Goal: Task Accomplishment & Management: Use online tool/utility

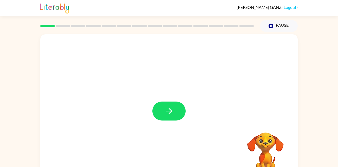
scroll to position [0, 0]
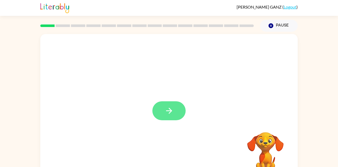
click at [176, 111] on button "button" at bounding box center [168, 110] width 33 height 19
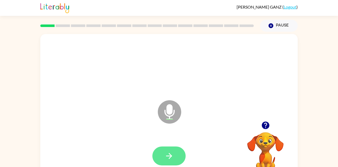
click at [162, 160] on button "button" at bounding box center [168, 156] width 33 height 19
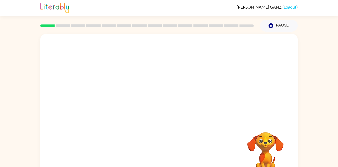
click at [178, 146] on div "Your browser must support playing .mp4 files to use Literably. Please try using…" at bounding box center [169, 108] width 258 height 149
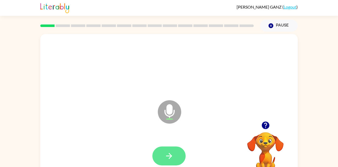
click at [176, 158] on button "button" at bounding box center [168, 156] width 33 height 19
click at [170, 161] on button "button" at bounding box center [168, 156] width 33 height 19
click at [173, 158] on icon "button" at bounding box center [169, 156] width 9 height 9
click at [178, 158] on button "button" at bounding box center [168, 156] width 33 height 19
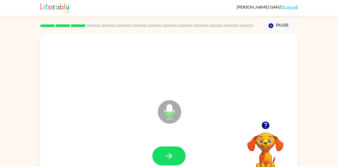
scroll to position [0, 0]
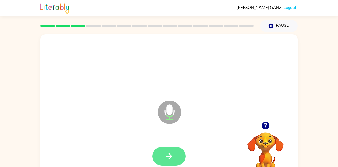
click at [160, 150] on button "button" at bounding box center [168, 156] width 33 height 19
click at [169, 155] on icon "button" at bounding box center [169, 156] width 9 height 9
click at [174, 158] on button "button" at bounding box center [168, 156] width 33 height 19
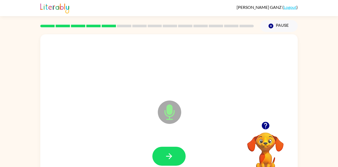
click at [174, 158] on button "button" at bounding box center [168, 156] width 33 height 19
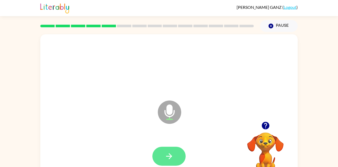
click at [168, 163] on button "button" at bounding box center [168, 156] width 33 height 19
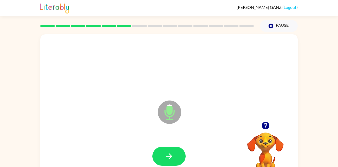
click at [176, 146] on div at bounding box center [169, 156] width 247 height 43
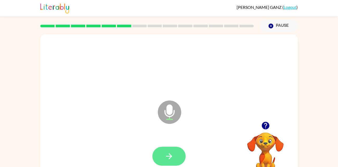
click at [177, 153] on button "button" at bounding box center [168, 156] width 33 height 19
click at [170, 147] on button "button" at bounding box center [168, 156] width 33 height 19
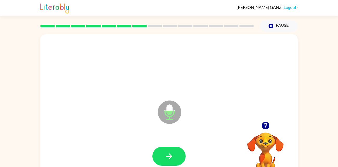
click at [163, 146] on div at bounding box center [169, 156] width 247 height 43
click at [168, 150] on button "button" at bounding box center [168, 156] width 33 height 19
click at [170, 154] on icon "button" at bounding box center [169, 156] width 9 height 9
click at [169, 146] on div at bounding box center [169, 156] width 247 height 43
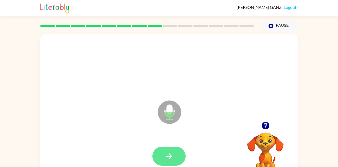
click at [169, 150] on button "button" at bounding box center [168, 156] width 33 height 19
click at [180, 159] on button "button" at bounding box center [168, 156] width 33 height 19
click at [167, 157] on icon "button" at bounding box center [169, 156] width 6 height 6
click at [176, 155] on button "button" at bounding box center [168, 156] width 33 height 19
click at [169, 152] on icon "button" at bounding box center [169, 156] width 9 height 9
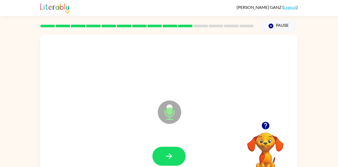
click at [169, 152] on icon "button" at bounding box center [169, 156] width 9 height 9
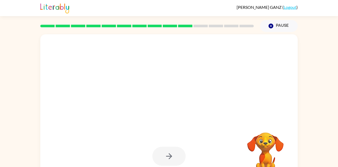
click at [196, 149] on div at bounding box center [169, 156] width 247 height 43
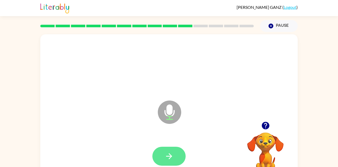
click at [161, 159] on button "button" at bounding box center [168, 156] width 33 height 19
click at [178, 152] on button "button" at bounding box center [168, 156] width 33 height 19
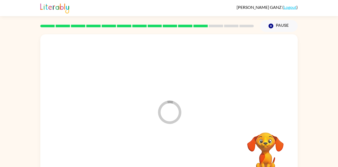
click at [178, 152] on div at bounding box center [169, 156] width 247 height 43
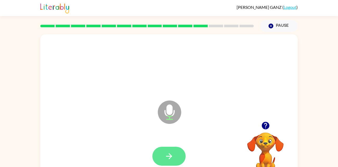
click at [172, 150] on button "button" at bounding box center [168, 156] width 33 height 19
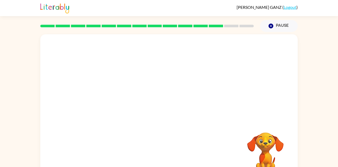
click at [272, 148] on video "Your browser must support playing .mp4 files to use Literably. Please try using…" at bounding box center [266, 151] width 52 height 52
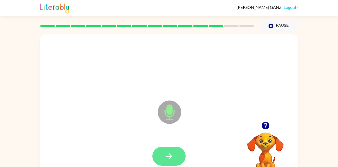
click at [176, 162] on button "button" at bounding box center [168, 156] width 33 height 19
click at [164, 152] on button "button" at bounding box center [168, 156] width 33 height 19
click at [161, 159] on button "button" at bounding box center [168, 156] width 33 height 19
click at [176, 155] on button "button" at bounding box center [168, 156] width 33 height 19
click at [169, 157] on icon "button" at bounding box center [169, 156] width 9 height 9
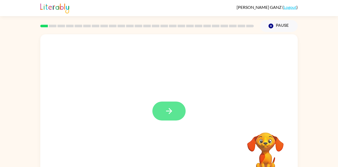
click at [174, 117] on button "button" at bounding box center [168, 111] width 33 height 19
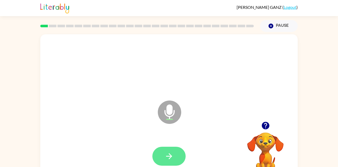
click at [177, 156] on button "button" at bounding box center [168, 156] width 33 height 19
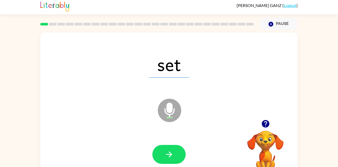
scroll to position [2, 0]
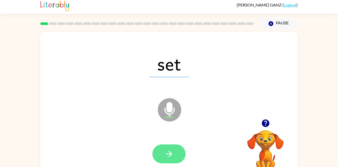
click at [165, 150] on icon "button" at bounding box center [169, 154] width 9 height 9
click at [176, 152] on button "button" at bounding box center [168, 154] width 33 height 19
click at [172, 155] on icon "button" at bounding box center [169, 154] width 9 height 9
click at [172, 152] on icon "button" at bounding box center [169, 154] width 9 height 9
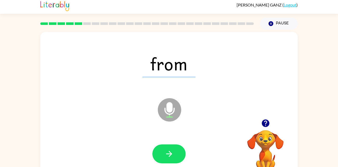
click at [172, 152] on icon "button" at bounding box center [169, 154] width 9 height 9
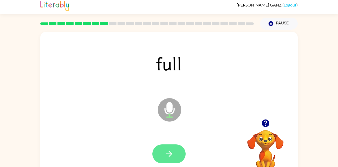
scroll to position [5, 0]
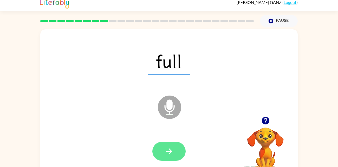
click at [173, 152] on icon "button" at bounding box center [169, 151] width 9 height 9
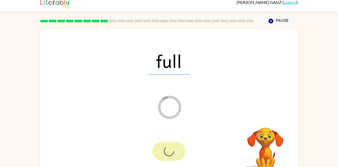
click at [173, 152] on div at bounding box center [168, 151] width 33 height 19
click at [270, 137] on video "Your browser must support playing .mp4 files to use Literably. Please try using…" at bounding box center [266, 146] width 52 height 52
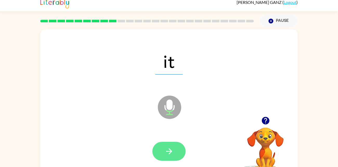
click at [171, 147] on icon "button" at bounding box center [169, 151] width 9 height 9
click at [174, 145] on button "button" at bounding box center [168, 151] width 33 height 19
click at [178, 143] on button "button" at bounding box center [168, 151] width 33 height 19
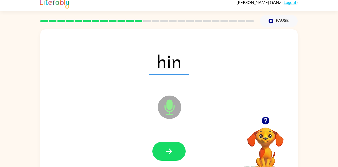
click at [183, 144] on div at bounding box center [168, 151] width 33 height 19
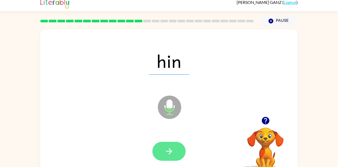
click at [178, 147] on button "button" at bounding box center [168, 151] width 33 height 19
click at [173, 150] on icon "button" at bounding box center [169, 151] width 9 height 9
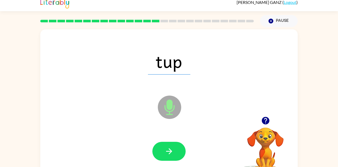
click at [173, 150] on icon "button" at bounding box center [169, 151] width 9 height 9
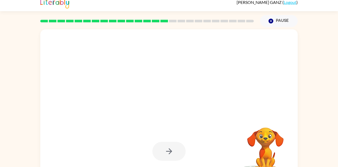
click at [173, 150] on div at bounding box center [168, 151] width 33 height 19
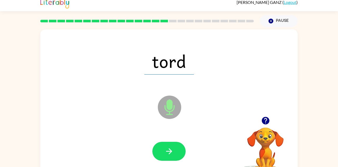
click at [173, 150] on icon "button" at bounding box center [169, 151] width 9 height 9
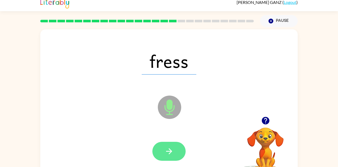
click at [172, 151] on icon "button" at bounding box center [169, 151] width 9 height 9
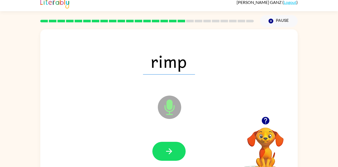
click at [172, 151] on icon "button" at bounding box center [169, 151] width 9 height 9
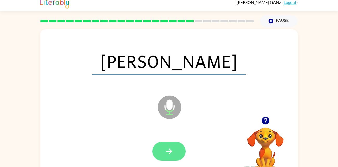
click at [170, 151] on icon "button" at bounding box center [169, 151] width 9 height 9
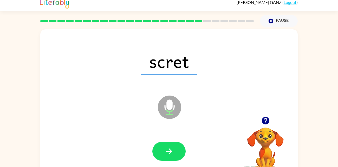
click at [170, 151] on icon "button" at bounding box center [169, 151] width 9 height 9
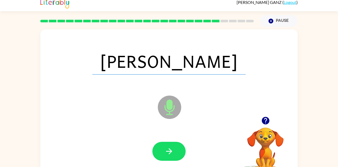
click at [170, 151] on icon "button" at bounding box center [169, 151] width 9 height 9
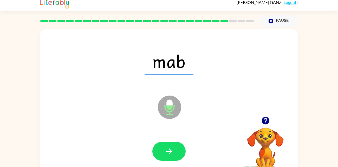
click at [170, 151] on icon "button" at bounding box center [169, 151] width 9 height 9
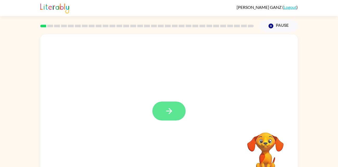
click at [169, 109] on icon "button" at bounding box center [169, 111] width 6 height 6
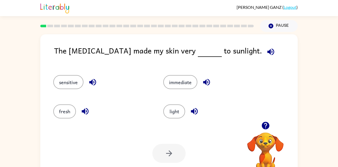
click at [162, 106] on div "light" at bounding box center [208, 109] width 110 height 29
click at [171, 79] on button "immediate" at bounding box center [180, 82] width 34 height 14
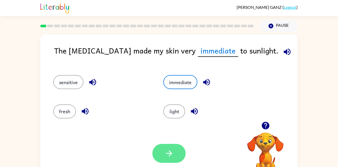
click at [169, 146] on button "button" at bounding box center [168, 153] width 33 height 19
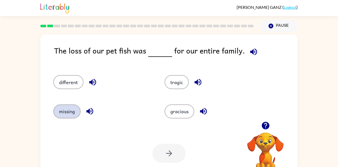
click at [73, 106] on button "missing" at bounding box center [66, 112] width 27 height 14
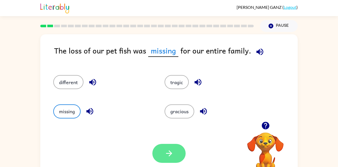
click at [178, 153] on button "button" at bounding box center [168, 153] width 33 height 19
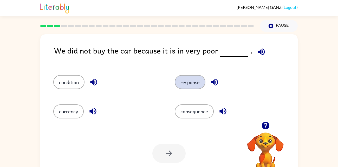
click at [192, 87] on button "response" at bounding box center [190, 82] width 31 height 14
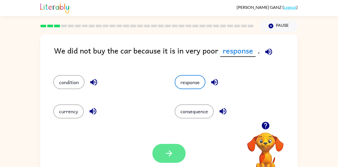
click at [167, 163] on button "button" at bounding box center [168, 153] width 33 height 19
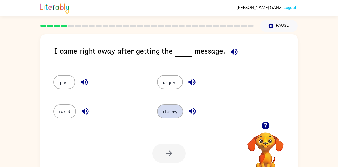
click at [170, 107] on button "cheery" at bounding box center [170, 112] width 26 height 14
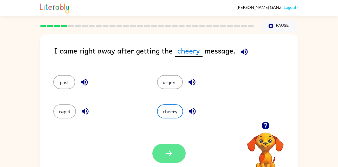
click at [174, 151] on button "button" at bounding box center [168, 153] width 33 height 19
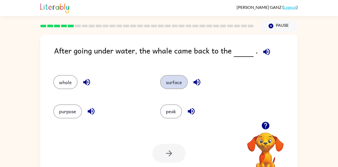
click at [172, 77] on button "surface" at bounding box center [174, 82] width 28 height 14
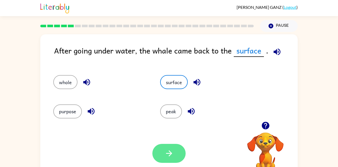
click at [172, 150] on icon "button" at bounding box center [169, 153] width 9 height 9
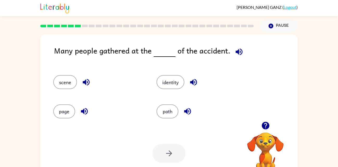
click at [167, 103] on div "path" at bounding box center [198, 109] width 103 height 29
click at [171, 108] on button "path" at bounding box center [168, 112] width 22 height 14
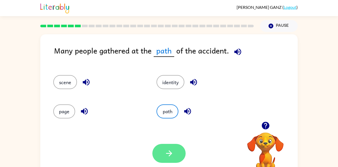
click at [175, 153] on button "button" at bounding box center [168, 153] width 33 height 19
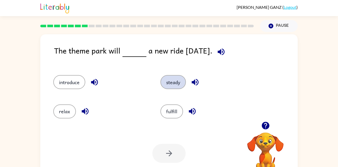
click at [174, 85] on button "steady" at bounding box center [173, 82] width 25 height 14
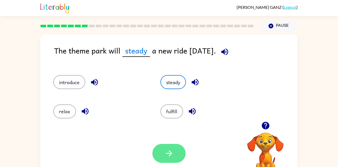
click at [170, 150] on icon "button" at bounding box center [169, 153] width 9 height 9
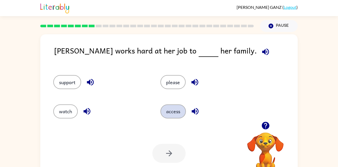
click at [178, 109] on button "access" at bounding box center [173, 112] width 25 height 14
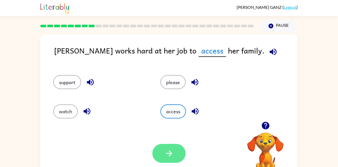
click at [173, 146] on button "button" at bounding box center [168, 153] width 33 height 19
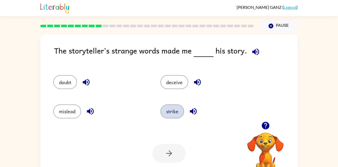
click at [169, 107] on button "strike" at bounding box center [173, 112] width 24 height 14
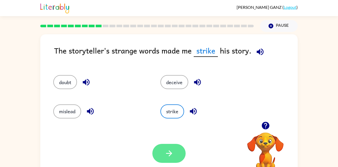
click at [173, 157] on icon "button" at bounding box center [169, 153] width 9 height 9
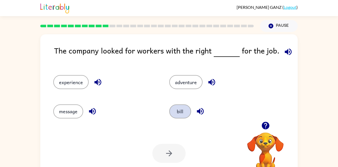
click at [177, 112] on button "bill" at bounding box center [180, 112] width 22 height 14
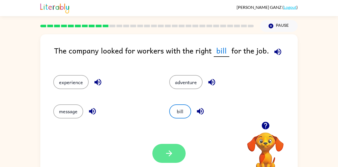
click at [175, 151] on button "button" at bounding box center [168, 153] width 33 height 19
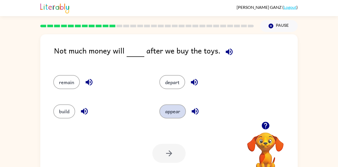
click at [184, 109] on button "appear" at bounding box center [172, 112] width 27 height 14
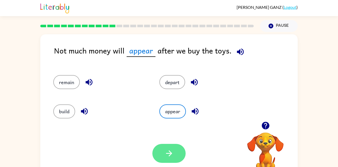
click at [173, 149] on icon "button" at bounding box center [169, 153] width 9 height 9
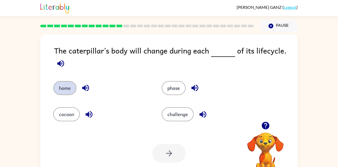
click at [66, 85] on button "home" at bounding box center [64, 88] width 23 height 14
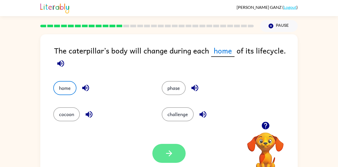
click at [168, 149] on icon "button" at bounding box center [169, 153] width 9 height 9
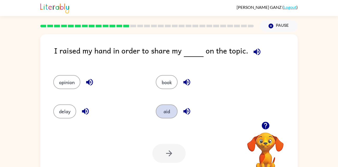
click at [167, 109] on button "aid" at bounding box center [167, 112] width 22 height 14
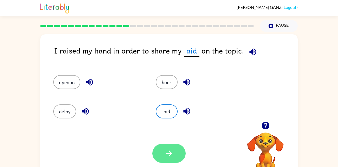
click at [170, 147] on button "button" at bounding box center [168, 153] width 33 height 19
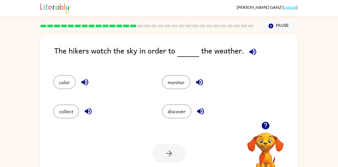
click at [250, 52] on icon "button" at bounding box center [252, 51] width 7 height 7
click at [64, 87] on button "color" at bounding box center [64, 82] width 22 height 14
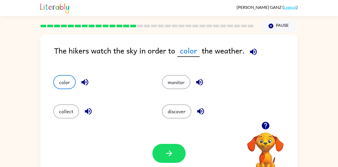
click at [255, 51] on icon "button" at bounding box center [253, 51] width 9 height 9
click at [165, 158] on button "button" at bounding box center [168, 153] width 33 height 19
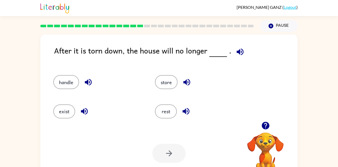
click at [237, 53] on icon "button" at bounding box center [240, 51] width 7 height 7
click at [167, 113] on button "rest" at bounding box center [166, 112] width 22 height 14
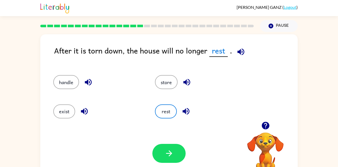
click at [238, 54] on icon "button" at bounding box center [240, 51] width 9 height 9
click at [185, 112] on icon "button" at bounding box center [186, 111] width 7 height 7
click at [172, 150] on icon "button" at bounding box center [169, 153] width 9 height 9
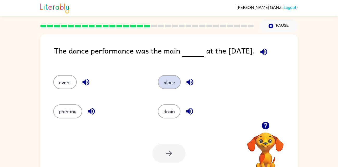
click at [176, 84] on button "place" at bounding box center [169, 82] width 23 height 14
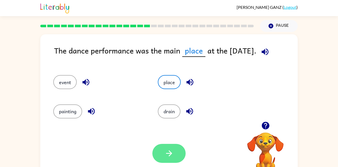
click at [174, 155] on button "button" at bounding box center [168, 153] width 33 height 19
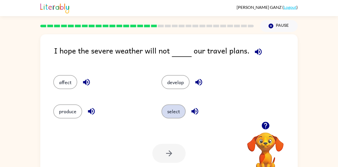
click at [176, 108] on button "select" at bounding box center [174, 112] width 24 height 14
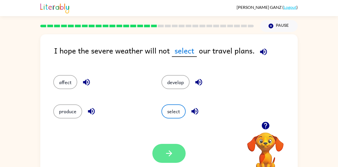
click at [175, 159] on button "button" at bounding box center [168, 153] width 33 height 19
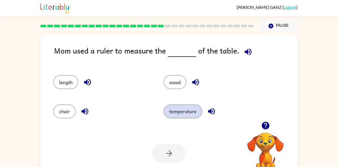
click at [181, 115] on button "temperature" at bounding box center [183, 112] width 39 height 14
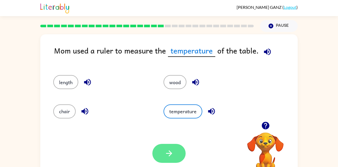
click at [175, 154] on button "button" at bounding box center [168, 153] width 33 height 19
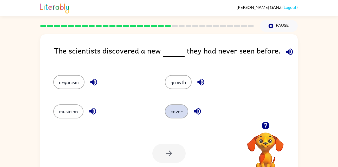
click at [182, 112] on button "cover" at bounding box center [176, 112] width 23 height 14
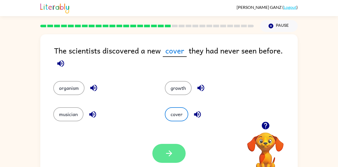
click at [177, 144] on button "button" at bounding box center [168, 153] width 33 height 19
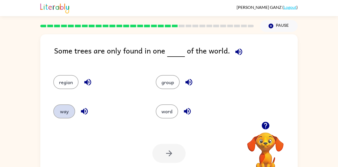
click at [61, 113] on button "way" at bounding box center [64, 112] width 22 height 14
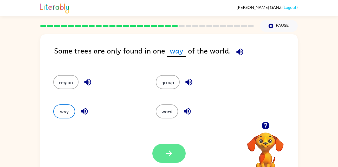
click at [171, 153] on icon "button" at bounding box center [169, 153] width 9 height 9
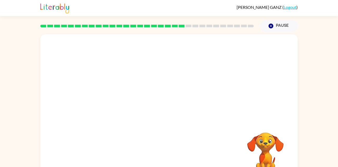
click at [228, 152] on div "Your browser must support playing .mp4 files to use Literably. Please try using…" at bounding box center [169, 108] width 258 height 149
click at [195, 81] on video "Your browser must support playing .mp4 files to use Literably. Please try using…" at bounding box center [169, 77] width 258 height 87
click at [168, 106] on button "button" at bounding box center [168, 111] width 33 height 19
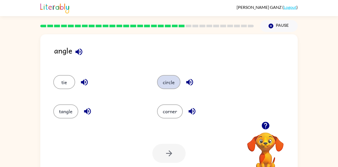
click at [172, 81] on button "circle" at bounding box center [168, 82] width 23 height 14
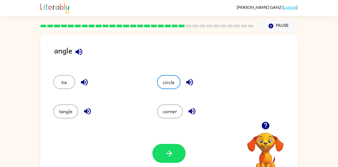
click at [172, 134] on div "Your browser must support playing .mp4 files to use Literably. Please try using…" at bounding box center [169, 153] width 258 height 59
click at [163, 156] on button "button" at bounding box center [168, 153] width 33 height 19
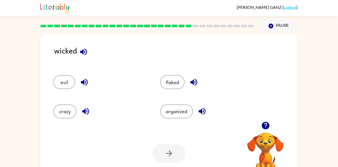
click at [177, 103] on div "organized" at bounding box center [203, 109] width 107 height 29
click at [65, 109] on button "crazy" at bounding box center [64, 112] width 23 height 14
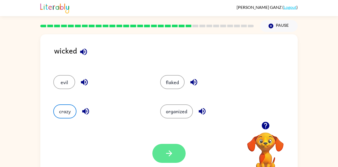
click at [162, 159] on button "button" at bounding box center [168, 153] width 33 height 19
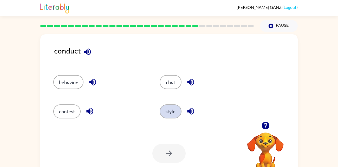
click at [178, 113] on button "style" at bounding box center [171, 112] width 22 height 14
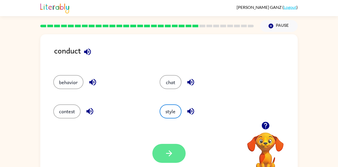
click at [168, 151] on icon "button" at bounding box center [169, 153] width 9 height 9
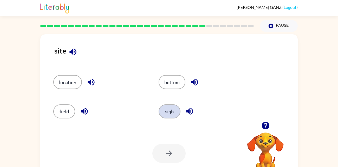
click at [173, 107] on button "sigh" at bounding box center [170, 112] width 22 height 14
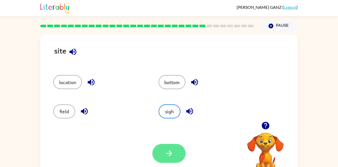
click at [171, 148] on button "button" at bounding box center [168, 153] width 33 height 19
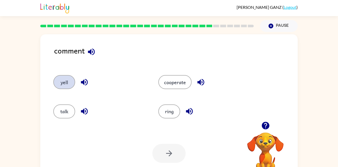
click at [66, 84] on button "yell" at bounding box center [64, 82] width 22 height 14
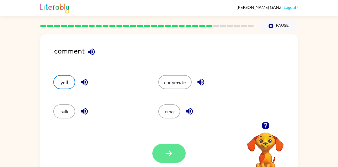
click at [168, 150] on icon "button" at bounding box center [169, 153] width 9 height 9
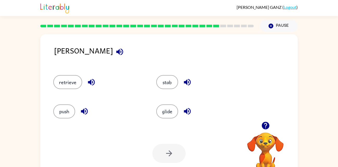
click at [76, 124] on div "push" at bounding box center [94, 109] width 103 height 29
click at [70, 114] on button "push" at bounding box center [64, 112] width 22 height 14
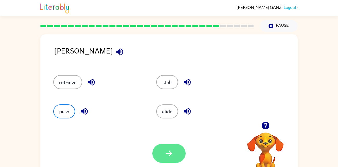
click at [163, 163] on button "button" at bounding box center [168, 153] width 33 height 19
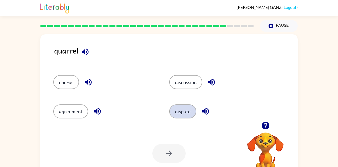
click at [179, 110] on button "dispute" at bounding box center [182, 112] width 27 height 14
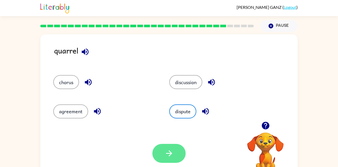
click at [169, 156] on icon "button" at bounding box center [169, 153] width 9 height 9
click at [169, 156] on div at bounding box center [168, 153] width 33 height 19
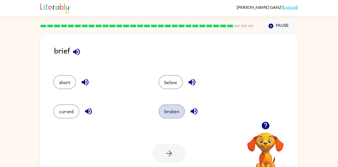
click at [176, 117] on button "broken" at bounding box center [172, 112] width 26 height 14
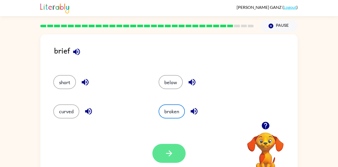
click at [169, 150] on icon "button" at bounding box center [169, 153] width 9 height 9
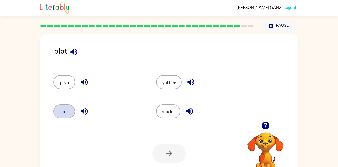
click at [62, 110] on button "jot" at bounding box center [64, 112] width 22 height 14
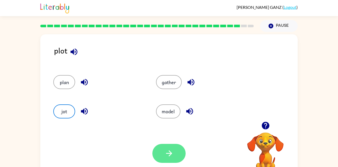
click at [166, 156] on icon "button" at bounding box center [169, 153] width 9 height 9
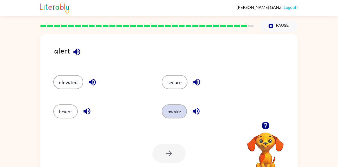
click at [180, 116] on button "awake" at bounding box center [174, 112] width 25 height 14
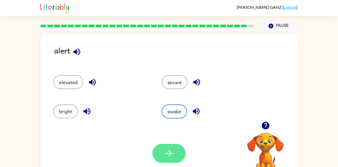
click at [172, 160] on button "button" at bounding box center [168, 153] width 33 height 19
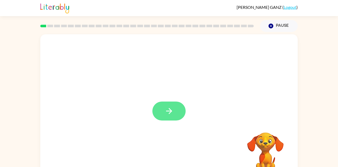
click at [177, 116] on button "button" at bounding box center [168, 111] width 33 height 19
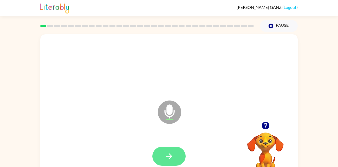
click at [171, 153] on icon "button" at bounding box center [169, 156] width 9 height 9
click at [162, 157] on button "button" at bounding box center [168, 156] width 33 height 19
click at [165, 155] on icon "button" at bounding box center [169, 156] width 9 height 9
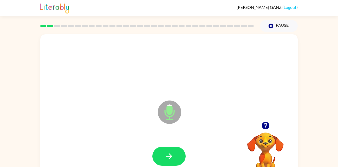
click at [165, 155] on icon "button" at bounding box center [169, 156] width 9 height 9
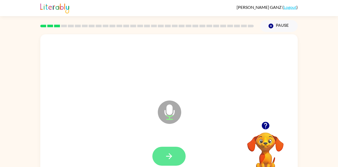
click at [166, 153] on icon "button" at bounding box center [169, 156] width 9 height 9
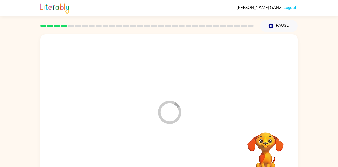
click at [166, 153] on div at bounding box center [169, 156] width 247 height 43
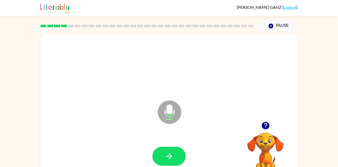
click at [166, 153] on icon "button" at bounding box center [169, 156] width 9 height 9
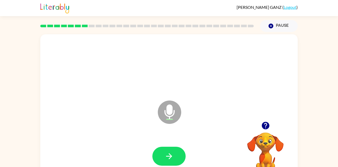
click at [166, 153] on icon "button" at bounding box center [169, 156] width 9 height 9
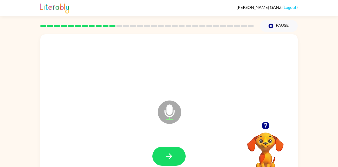
click at [166, 153] on icon "button" at bounding box center [169, 156] width 9 height 9
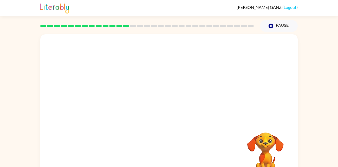
click at [166, 153] on div "Your browser must support playing .mp4 files to use Literably. Please try using…" at bounding box center [169, 108] width 258 height 149
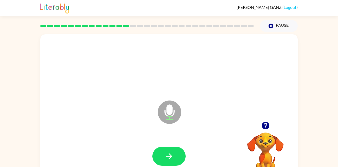
click at [166, 153] on icon "button" at bounding box center [169, 156] width 9 height 9
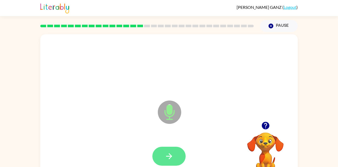
click at [174, 157] on button "button" at bounding box center [168, 156] width 33 height 19
click at [169, 159] on icon "button" at bounding box center [169, 156] width 6 height 6
click at [170, 158] on icon "button" at bounding box center [169, 156] width 6 height 6
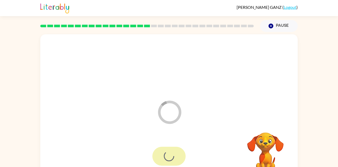
click at [170, 158] on div at bounding box center [168, 156] width 33 height 19
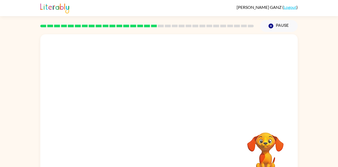
click at [170, 158] on div at bounding box center [169, 156] width 247 height 43
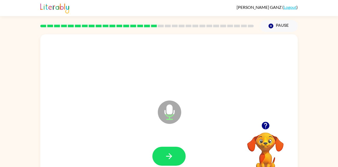
click at [170, 158] on icon "button" at bounding box center [169, 156] width 6 height 6
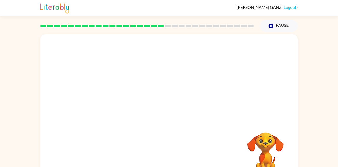
click at [170, 158] on div at bounding box center [169, 156] width 247 height 43
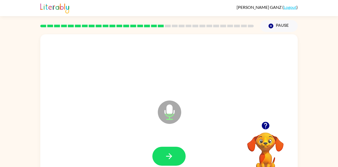
click at [170, 158] on icon "button" at bounding box center [169, 156] width 6 height 6
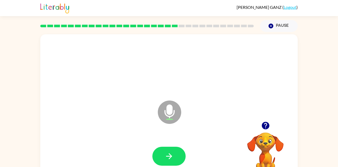
click at [170, 158] on icon "button" at bounding box center [169, 156] width 6 height 6
click at [172, 157] on icon "button" at bounding box center [169, 156] width 9 height 9
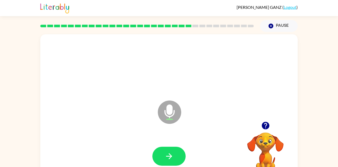
click at [172, 157] on icon "button" at bounding box center [169, 156] width 9 height 9
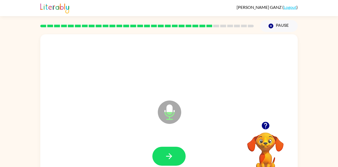
click at [172, 157] on icon "button" at bounding box center [169, 156] width 9 height 9
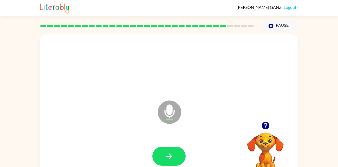
click at [172, 157] on icon "button" at bounding box center [169, 156] width 9 height 9
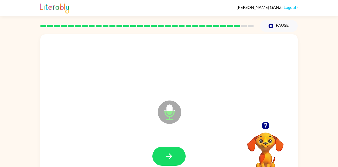
click at [172, 157] on icon "button" at bounding box center [169, 156] width 9 height 9
click at [173, 155] on icon "button" at bounding box center [169, 156] width 9 height 9
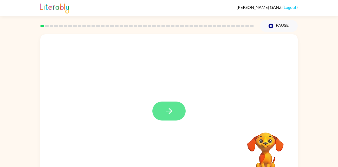
click at [155, 112] on button "button" at bounding box center [168, 111] width 33 height 19
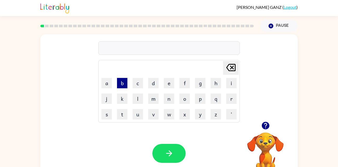
click at [125, 86] on button "b" at bounding box center [122, 83] width 10 height 10
click at [152, 83] on button "d" at bounding box center [153, 83] width 10 height 10
click at [170, 79] on button "e" at bounding box center [169, 83] width 10 height 10
click at [148, 100] on button "m" at bounding box center [153, 99] width 10 height 10
click at [151, 115] on button "v" at bounding box center [153, 114] width 10 height 10
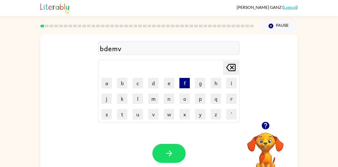
click at [182, 83] on button "f" at bounding box center [185, 83] width 10 height 10
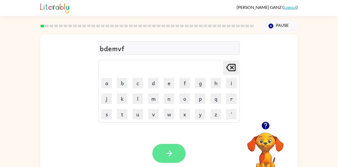
click at [168, 150] on icon "button" at bounding box center [169, 153] width 9 height 9
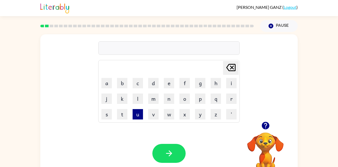
click at [139, 118] on button "u" at bounding box center [138, 114] width 10 height 10
click at [184, 96] on button "o" at bounding box center [185, 99] width 10 height 10
click at [168, 101] on button "n" at bounding box center [169, 99] width 10 height 10
click at [151, 102] on button "m" at bounding box center [153, 99] width 10 height 10
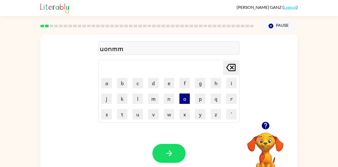
click at [181, 97] on button "o" at bounding box center [185, 99] width 10 height 10
click at [148, 110] on td "v" at bounding box center [153, 114] width 15 height 15
click at [151, 111] on button "v" at bounding box center [153, 114] width 10 height 10
click at [183, 95] on button "o" at bounding box center [185, 99] width 10 height 10
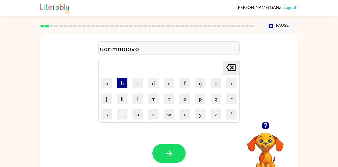
click at [124, 82] on button "b" at bounding box center [122, 83] width 10 height 10
click at [184, 95] on button "o" at bounding box center [185, 99] width 10 height 10
click at [165, 110] on button "w" at bounding box center [169, 114] width 10 height 10
click at [168, 140] on div "Your browser must support playing .mp4 files to use Literably. Please try using…" at bounding box center [169, 153] width 258 height 59
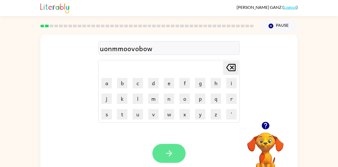
click at [168, 146] on button "button" at bounding box center [168, 153] width 33 height 19
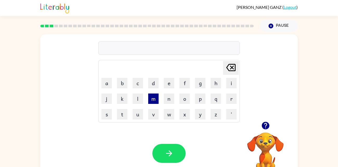
click at [158, 103] on button "m" at bounding box center [153, 99] width 10 height 10
click at [165, 102] on button "n" at bounding box center [169, 99] width 10 height 10
click at [184, 101] on button "o" at bounding box center [185, 99] width 10 height 10
click at [234, 67] on icon "[PERSON_NAME] last character input" at bounding box center [231, 67] width 12 height 12
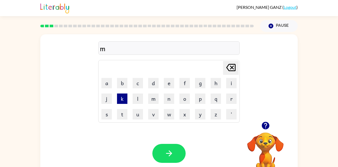
click at [118, 104] on button "k" at bounding box center [122, 99] width 10 height 10
click at [139, 111] on button "u" at bounding box center [138, 114] width 10 height 10
click at [160, 107] on td "v" at bounding box center [153, 114] width 15 height 15
click at [175, 110] on td "w" at bounding box center [169, 114] width 15 height 15
click at [186, 114] on button "x" at bounding box center [185, 114] width 10 height 10
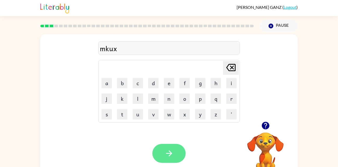
click at [171, 155] on icon "button" at bounding box center [169, 153] width 9 height 9
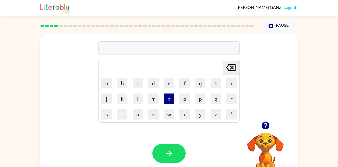
click at [170, 101] on button "n" at bounding box center [169, 99] width 10 height 10
click at [139, 110] on button "u" at bounding box center [138, 114] width 10 height 10
click at [152, 114] on button "v" at bounding box center [153, 114] width 10 height 10
click at [186, 97] on button "o" at bounding box center [185, 99] width 10 height 10
click at [185, 118] on button "x" at bounding box center [185, 114] width 10 height 10
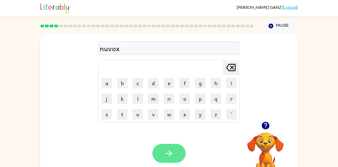
click at [176, 153] on button "button" at bounding box center [168, 153] width 33 height 19
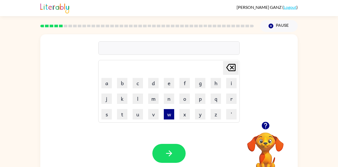
click at [174, 110] on button "w" at bounding box center [169, 114] width 10 height 10
click at [185, 108] on td "x" at bounding box center [184, 114] width 15 height 15
click at [155, 108] on td "v" at bounding box center [153, 114] width 15 height 15
click at [169, 87] on button "e" at bounding box center [169, 83] width 10 height 10
click at [186, 85] on button "f" at bounding box center [185, 83] width 10 height 10
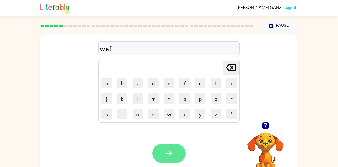
click at [165, 152] on icon "button" at bounding box center [169, 153] width 9 height 9
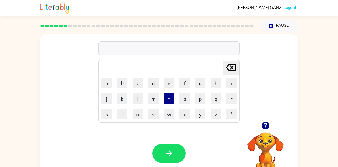
click at [169, 96] on button "n" at bounding box center [169, 99] width 10 height 10
click at [185, 103] on button "o" at bounding box center [185, 99] width 10 height 10
click at [170, 112] on button "w" at bounding box center [169, 114] width 10 height 10
click at [153, 103] on button "m" at bounding box center [153, 99] width 10 height 10
click at [170, 102] on button "n" at bounding box center [169, 99] width 10 height 10
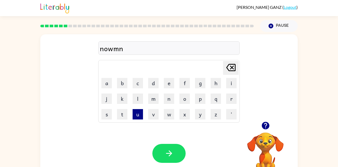
click at [140, 119] on button "u" at bounding box center [138, 114] width 10 height 10
click at [211, 118] on button "z" at bounding box center [216, 114] width 10 height 10
click at [201, 120] on td "y" at bounding box center [200, 114] width 15 height 15
click at [200, 117] on button "y" at bounding box center [200, 114] width 10 height 10
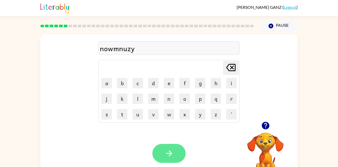
click at [169, 159] on button "button" at bounding box center [168, 153] width 33 height 19
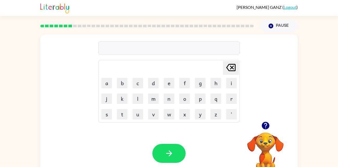
click at [162, 78] on td "e" at bounding box center [169, 83] width 15 height 15
click at [165, 81] on button "e" at bounding box center [169, 83] width 10 height 10
click at [118, 96] on button "k" at bounding box center [122, 99] width 10 height 10
click at [136, 102] on button "l" at bounding box center [138, 99] width 10 height 10
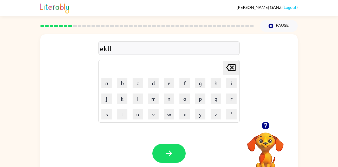
click at [161, 104] on td "m" at bounding box center [153, 98] width 15 height 15
click at [172, 159] on button "button" at bounding box center [168, 153] width 33 height 19
click at [106, 87] on button "a" at bounding box center [106, 83] width 10 height 10
click at [230, 67] on icon "[PERSON_NAME] last character input" at bounding box center [231, 67] width 12 height 12
click at [142, 85] on button "c" at bounding box center [138, 83] width 10 height 10
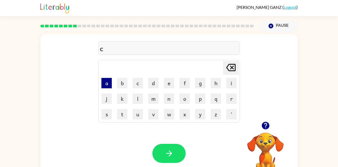
click at [106, 85] on button "a" at bounding box center [106, 83] width 10 height 10
click at [198, 111] on button "y" at bounding box center [200, 114] width 10 height 10
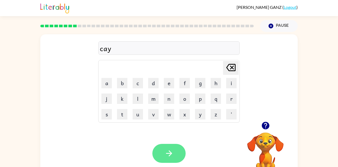
click at [175, 152] on button "button" at bounding box center [168, 153] width 33 height 19
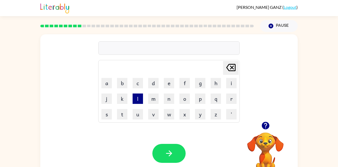
click at [135, 99] on button "l" at bounding box center [138, 99] width 10 height 10
click at [150, 97] on button "m" at bounding box center [153, 99] width 10 height 10
click at [166, 100] on button "n" at bounding box center [169, 99] width 10 height 10
click at [183, 103] on button "o" at bounding box center [185, 99] width 10 height 10
click at [185, 114] on button "x" at bounding box center [185, 114] width 10 height 10
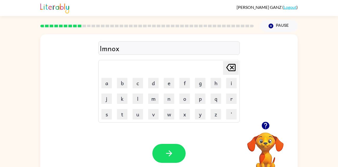
click at [163, 113] on td "w" at bounding box center [169, 114] width 15 height 15
click at [167, 115] on button "w" at bounding box center [169, 114] width 10 height 10
click at [154, 115] on button "v" at bounding box center [153, 114] width 10 height 10
click at [140, 116] on button "u" at bounding box center [138, 114] width 10 height 10
click at [123, 113] on button "t" at bounding box center [122, 114] width 10 height 10
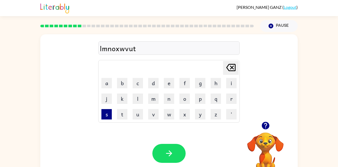
click at [110, 115] on button "s" at bounding box center [106, 114] width 10 height 10
click at [230, 101] on button "r" at bounding box center [231, 99] width 10 height 10
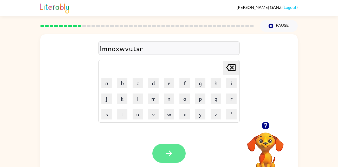
click at [175, 156] on button "button" at bounding box center [168, 153] width 33 height 19
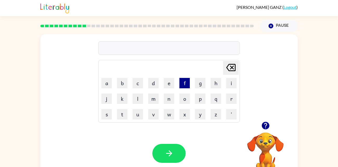
click at [181, 79] on button "f" at bounding box center [185, 83] width 10 height 10
click at [104, 81] on button "a" at bounding box center [106, 83] width 10 height 10
click at [196, 85] on button "g" at bounding box center [200, 83] width 10 height 10
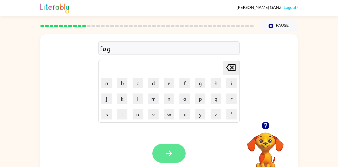
click at [173, 153] on icon "button" at bounding box center [169, 153] width 9 height 9
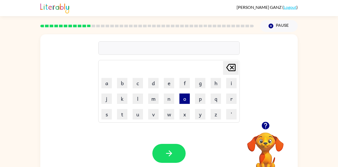
click at [183, 100] on button "o" at bounding box center [185, 99] width 10 height 10
click at [184, 120] on td "x" at bounding box center [184, 114] width 15 height 15
click at [189, 112] on button "x" at bounding box center [185, 114] width 10 height 10
click at [177, 111] on td "x" at bounding box center [184, 114] width 15 height 15
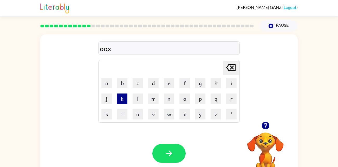
click at [119, 94] on button "k" at bounding box center [122, 99] width 10 height 10
click at [162, 118] on td "w" at bounding box center [169, 114] width 15 height 15
click at [166, 114] on button "w" at bounding box center [169, 114] width 10 height 10
click at [230, 68] on icon "[PERSON_NAME] last character input" at bounding box center [231, 67] width 12 height 12
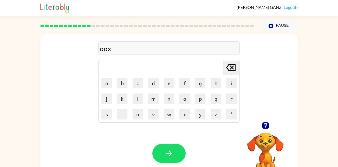
click at [230, 68] on icon "[PERSON_NAME] last character input" at bounding box center [231, 67] width 12 height 12
click at [193, 94] on td "p" at bounding box center [200, 98] width 15 height 15
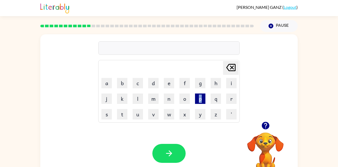
click at [199, 99] on button "p" at bounding box center [200, 99] width 10 height 10
click at [216, 99] on button "q" at bounding box center [216, 99] width 10 height 10
click at [231, 95] on button "r" at bounding box center [231, 99] width 10 height 10
click at [213, 116] on button "z" at bounding box center [216, 114] width 10 height 10
click at [201, 117] on button "y" at bounding box center [200, 114] width 10 height 10
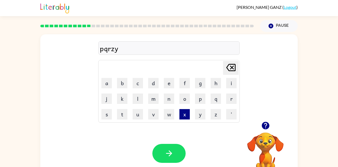
click at [186, 116] on button "x" at bounding box center [185, 114] width 10 height 10
click at [171, 116] on button "w" at bounding box center [169, 114] width 10 height 10
click at [187, 116] on button "x" at bounding box center [185, 114] width 10 height 10
click at [203, 117] on button "y" at bounding box center [200, 114] width 10 height 10
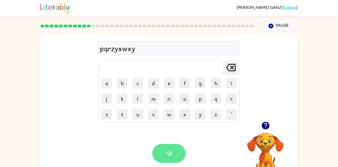
click at [166, 155] on icon "button" at bounding box center [169, 153] width 9 height 9
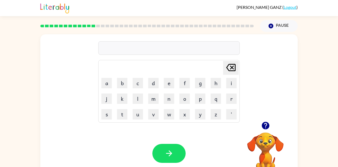
click at [166, 155] on icon "button" at bounding box center [169, 153] width 9 height 9
click at [201, 113] on button "y" at bounding box center [200, 114] width 10 height 10
click at [231, 67] on icon "[PERSON_NAME] last character input" at bounding box center [231, 67] width 12 height 12
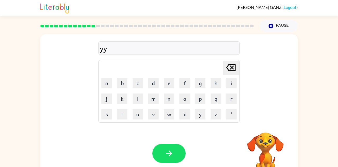
click at [231, 67] on icon "[PERSON_NAME] last character input" at bounding box center [231, 67] width 12 height 12
click at [165, 101] on button "n" at bounding box center [169, 99] width 10 height 10
click at [191, 103] on td "o" at bounding box center [184, 98] width 15 height 15
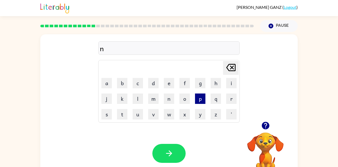
click at [203, 98] on button "p" at bounding box center [200, 99] width 10 height 10
click at [148, 100] on button "m" at bounding box center [153, 99] width 10 height 10
click at [150, 117] on button "v" at bounding box center [153, 114] width 10 height 10
click at [138, 117] on button "u" at bounding box center [138, 114] width 10 height 10
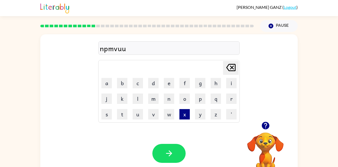
click at [180, 113] on button "x" at bounding box center [185, 114] width 10 height 10
click at [196, 90] on td "g" at bounding box center [200, 83] width 15 height 15
click at [199, 87] on button "g" at bounding box center [200, 83] width 10 height 10
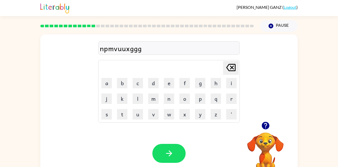
click at [193, 115] on td "y" at bounding box center [200, 114] width 15 height 15
click at [195, 115] on button "y" at bounding box center [200, 114] width 10 height 10
click at [174, 117] on button "w" at bounding box center [169, 114] width 10 height 10
click at [178, 118] on td "x" at bounding box center [184, 114] width 15 height 15
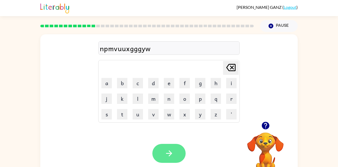
click at [168, 147] on button "button" at bounding box center [168, 153] width 33 height 19
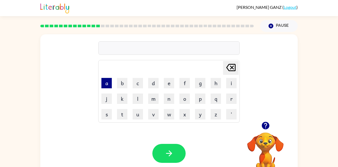
click at [105, 78] on button "a" at bounding box center [106, 83] width 10 height 10
click at [104, 94] on button "j" at bounding box center [106, 99] width 10 height 10
click at [104, 111] on button "s" at bounding box center [106, 114] width 10 height 10
click at [196, 114] on button "y" at bounding box center [200, 114] width 10 height 10
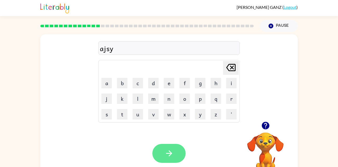
click at [173, 147] on button "button" at bounding box center [168, 153] width 33 height 19
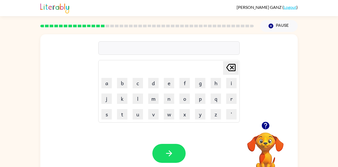
click at [173, 147] on button "button" at bounding box center [168, 153] width 33 height 19
click at [109, 113] on button "s" at bounding box center [106, 114] width 10 height 10
click at [119, 115] on button "t" at bounding box center [122, 114] width 10 height 10
click at [139, 113] on button "u" at bounding box center [138, 114] width 10 height 10
click at [148, 111] on td "v" at bounding box center [153, 114] width 15 height 15
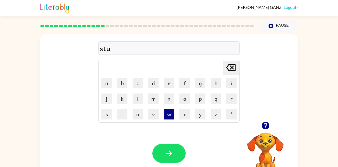
click at [172, 113] on button "w" at bounding box center [169, 114] width 10 height 10
click at [204, 116] on button "y" at bounding box center [200, 114] width 10 height 10
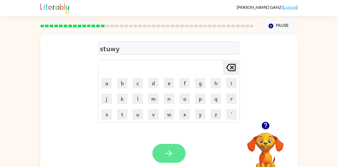
click at [165, 152] on icon "button" at bounding box center [169, 153] width 9 height 9
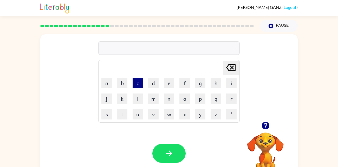
click at [140, 80] on button "c" at bounding box center [138, 83] width 10 height 10
click at [106, 80] on button "a" at bounding box center [106, 83] width 10 height 10
click at [231, 95] on button "r" at bounding box center [231, 99] width 10 height 10
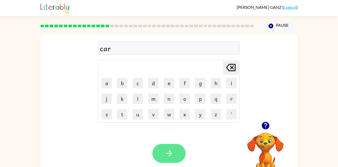
click at [178, 150] on button "button" at bounding box center [168, 153] width 33 height 19
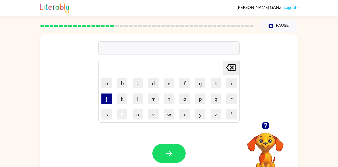
click at [105, 94] on button "j" at bounding box center [106, 99] width 10 height 10
click at [138, 97] on button "l" at bounding box center [138, 99] width 10 height 10
click at [181, 103] on button "o" at bounding box center [185, 99] width 10 height 10
click at [156, 103] on button "m" at bounding box center [153, 99] width 10 height 10
click at [200, 117] on button "y" at bounding box center [200, 114] width 10 height 10
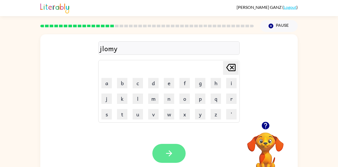
click at [178, 149] on button "button" at bounding box center [168, 153] width 33 height 19
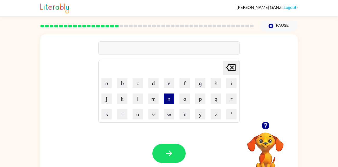
click at [165, 97] on button "n" at bounding box center [169, 99] width 10 height 10
click at [196, 107] on table "[PERSON_NAME] last character input a b c d e f g h i j k l m n o p q r s t u v …" at bounding box center [169, 91] width 141 height 62
click at [202, 111] on button "y" at bounding box center [200, 114] width 10 height 10
click at [187, 101] on button "o" at bounding box center [185, 99] width 10 height 10
click at [196, 103] on button "p" at bounding box center [200, 99] width 10 height 10
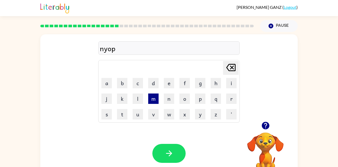
click at [149, 97] on button "m" at bounding box center [153, 99] width 10 height 10
click at [182, 99] on button "o" at bounding box center [185, 99] width 10 height 10
click at [198, 95] on button "p" at bounding box center [200, 99] width 10 height 10
click at [199, 112] on button "y" at bounding box center [200, 114] width 10 height 10
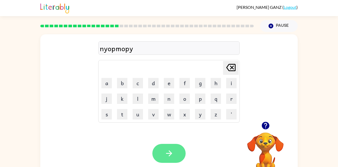
click at [172, 157] on icon "button" at bounding box center [169, 153] width 9 height 9
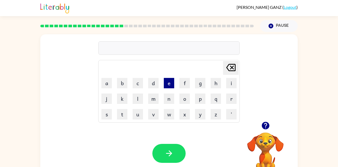
click at [165, 79] on button "e" at bounding box center [169, 83] width 10 height 10
click at [153, 94] on button "m" at bounding box center [153, 99] width 10 height 10
click at [176, 99] on td "n" at bounding box center [169, 98] width 15 height 15
click at [180, 98] on button "o" at bounding box center [185, 99] width 10 height 10
click at [201, 99] on button "p" at bounding box center [200, 99] width 10 height 10
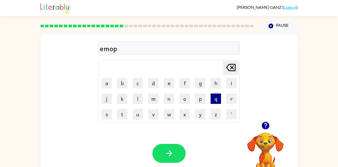
click at [216, 98] on button "q" at bounding box center [216, 99] width 10 height 10
click at [202, 117] on button "y" at bounding box center [200, 114] width 10 height 10
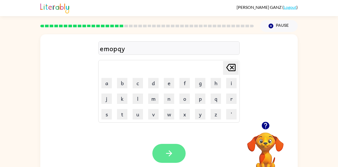
click at [170, 156] on icon "button" at bounding box center [169, 154] width 6 height 6
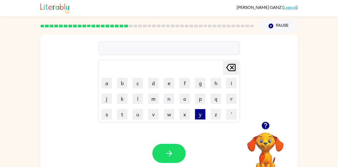
click at [199, 110] on button "y" at bounding box center [200, 114] width 10 height 10
click at [213, 111] on button "z" at bounding box center [216, 114] width 10 height 10
click at [153, 116] on button "v" at bounding box center [153, 114] width 10 height 10
click at [171, 112] on button "w" at bounding box center [169, 114] width 10 height 10
click at [181, 112] on button "x" at bounding box center [185, 114] width 10 height 10
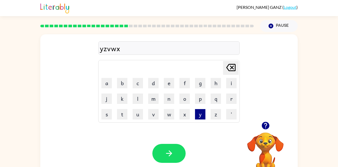
click at [197, 112] on button "y" at bounding box center [200, 114] width 10 height 10
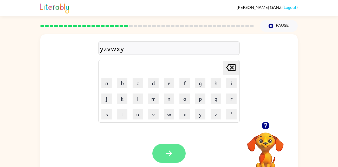
click at [161, 157] on button "button" at bounding box center [168, 153] width 33 height 19
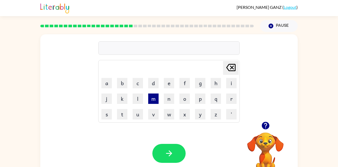
click at [155, 94] on button "m" at bounding box center [153, 99] width 10 height 10
click at [173, 99] on button "n" at bounding box center [169, 99] width 10 height 10
click at [183, 100] on button "o" at bounding box center [185, 99] width 10 height 10
click at [216, 100] on button "q" at bounding box center [216, 99] width 10 height 10
click at [199, 101] on button "p" at bounding box center [200, 99] width 10 height 10
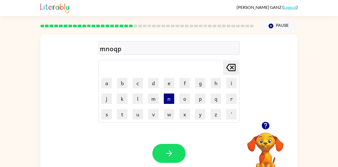
click at [167, 96] on button "n" at bounding box center [169, 99] width 10 height 10
click at [184, 99] on button "o" at bounding box center [185, 99] width 10 height 10
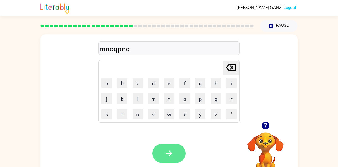
click at [163, 156] on button "button" at bounding box center [168, 153] width 33 height 19
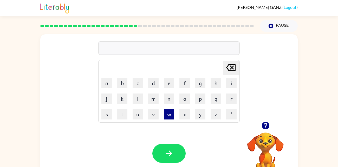
click at [167, 110] on button "w" at bounding box center [169, 114] width 10 height 10
click at [142, 116] on button "u" at bounding box center [138, 114] width 10 height 10
click at [149, 116] on button "v" at bounding box center [153, 114] width 10 height 10
click at [157, 97] on button "m" at bounding box center [153, 99] width 10 height 10
click at [169, 96] on button "n" at bounding box center [169, 99] width 10 height 10
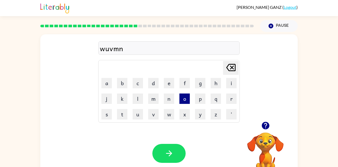
click at [186, 98] on button "o" at bounding box center [185, 99] width 10 height 10
click at [203, 96] on button "p" at bounding box center [200, 99] width 10 height 10
click at [200, 112] on button "y" at bounding box center [200, 114] width 10 height 10
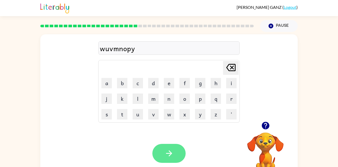
click at [172, 151] on icon "button" at bounding box center [169, 153] width 9 height 9
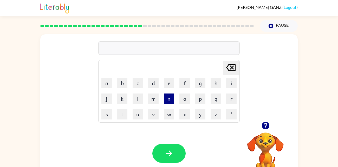
click at [170, 101] on button "n" at bounding box center [169, 99] width 10 height 10
click at [229, 64] on icon at bounding box center [230, 67] width 9 height 7
click at [141, 81] on button "c" at bounding box center [138, 83] width 10 height 10
click at [187, 98] on button "o" at bounding box center [185, 99] width 10 height 10
click at [103, 111] on button "s" at bounding box center [106, 114] width 10 height 10
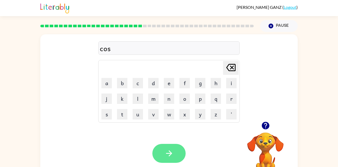
click at [175, 154] on button "button" at bounding box center [168, 153] width 33 height 19
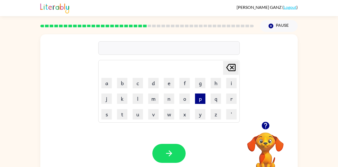
click at [199, 94] on button "p" at bounding box center [200, 99] width 10 height 10
click at [198, 86] on button "g" at bounding box center [200, 83] width 10 height 10
click at [185, 87] on button "f" at bounding box center [185, 83] width 10 height 10
click at [184, 95] on button "o" at bounding box center [185, 99] width 10 height 10
click at [169, 100] on button "n" at bounding box center [169, 99] width 10 height 10
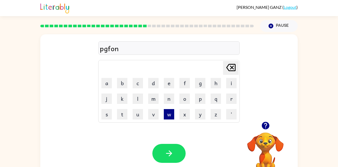
click at [172, 110] on button "w" at bounding box center [169, 114] width 10 height 10
click at [184, 113] on button "x" at bounding box center [185, 114] width 10 height 10
click at [155, 116] on button "v" at bounding box center [153, 114] width 10 height 10
click at [137, 114] on button "u" at bounding box center [138, 114] width 10 height 10
click at [121, 116] on button "t" at bounding box center [122, 114] width 10 height 10
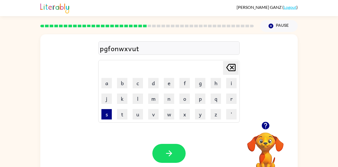
click at [108, 116] on button "s" at bounding box center [106, 114] width 10 height 10
click at [196, 116] on button "y" at bounding box center [200, 114] width 10 height 10
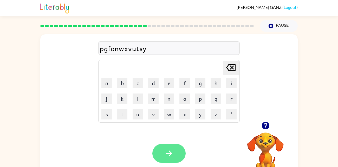
click at [180, 155] on button "button" at bounding box center [168, 153] width 33 height 19
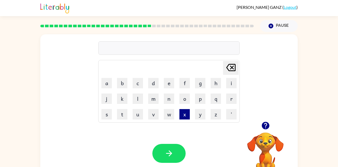
click at [185, 113] on button "x" at bounding box center [185, 114] width 10 height 10
click at [203, 117] on button "y" at bounding box center [200, 114] width 10 height 10
click at [214, 117] on button "z" at bounding box center [216, 114] width 10 height 10
click at [187, 95] on button "o" at bounding box center [185, 99] width 10 height 10
click at [201, 95] on button "p" at bounding box center [200, 99] width 10 height 10
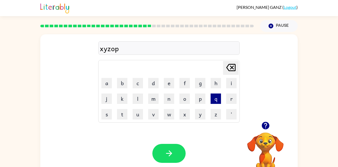
click at [212, 97] on button "q" at bounding box center [216, 99] width 10 height 10
click at [188, 98] on button "o" at bounding box center [185, 99] width 10 height 10
click at [182, 116] on button "x" at bounding box center [185, 114] width 10 height 10
click at [196, 118] on button "y" at bounding box center [200, 114] width 10 height 10
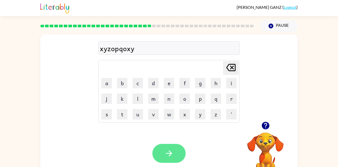
click at [172, 152] on icon "button" at bounding box center [169, 153] width 9 height 9
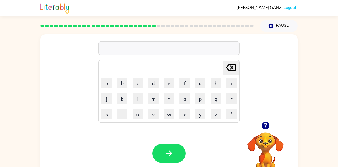
click at [113, 84] on td "a" at bounding box center [106, 83] width 15 height 15
click at [217, 85] on button "h" at bounding box center [216, 83] width 10 height 10
click at [187, 98] on button "o" at bounding box center [185, 99] width 10 height 10
click at [203, 112] on button "y" at bounding box center [200, 114] width 10 height 10
click at [174, 149] on button "button" at bounding box center [168, 153] width 33 height 19
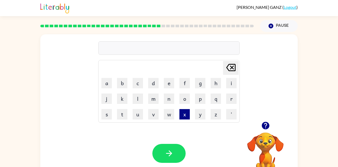
click at [189, 111] on button "x" at bounding box center [185, 114] width 10 height 10
click at [196, 114] on button "y" at bounding box center [200, 114] width 10 height 10
click at [197, 98] on button "p" at bounding box center [200, 99] width 10 height 10
click at [182, 118] on button "x" at bounding box center [185, 114] width 10 height 10
click at [196, 116] on button "y" at bounding box center [200, 114] width 10 height 10
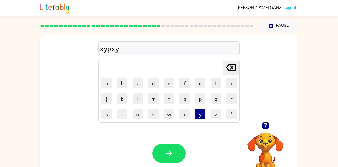
click at [196, 116] on button "y" at bounding box center [200, 114] width 10 height 10
click at [190, 117] on button "x" at bounding box center [185, 114] width 10 height 10
click at [202, 118] on button "y" at bounding box center [200, 114] width 10 height 10
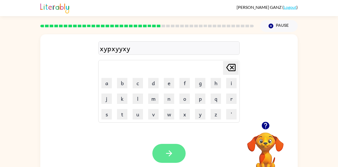
click at [176, 153] on button "button" at bounding box center [168, 153] width 33 height 19
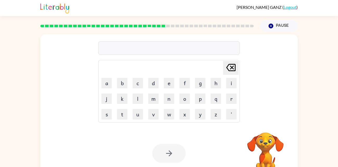
click at [185, 144] on div at bounding box center [168, 153] width 33 height 19
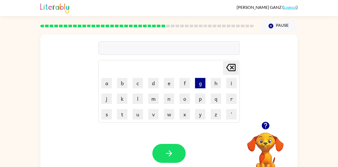
click at [199, 87] on button "g" at bounding box center [200, 83] width 10 height 10
click at [200, 97] on button "p" at bounding box center [200, 99] width 10 height 10
click at [211, 119] on button "z" at bounding box center [216, 114] width 10 height 10
click at [198, 119] on button "y" at bounding box center [200, 114] width 10 height 10
click at [182, 117] on button "x" at bounding box center [185, 114] width 10 height 10
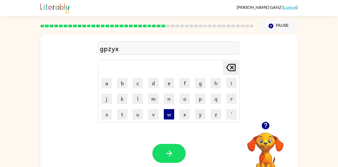
click at [169, 119] on button "w" at bounding box center [169, 114] width 10 height 10
click at [156, 117] on button "v" at bounding box center [153, 114] width 10 height 10
click at [141, 117] on button "u" at bounding box center [138, 114] width 10 height 10
click at [200, 117] on button "y" at bounding box center [200, 114] width 10 height 10
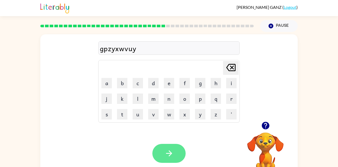
click at [177, 152] on button "button" at bounding box center [168, 153] width 33 height 19
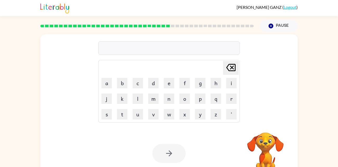
click at [177, 152] on div at bounding box center [168, 153] width 33 height 19
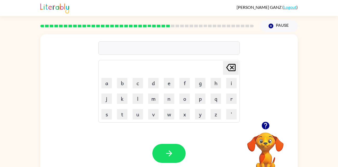
click at [136, 91] on table "[PERSON_NAME] last character input a b c d e f g h i j k l m n o p q r s t u v …" at bounding box center [169, 91] width 141 height 62
click at [136, 92] on td "l" at bounding box center [137, 98] width 15 height 15
click at [138, 97] on button "l" at bounding box center [138, 99] width 10 height 10
click at [155, 98] on button "m" at bounding box center [153, 99] width 10 height 10
click at [196, 118] on button "y" at bounding box center [200, 114] width 10 height 10
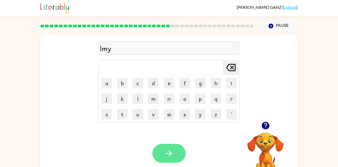
click at [163, 151] on button "button" at bounding box center [168, 153] width 33 height 19
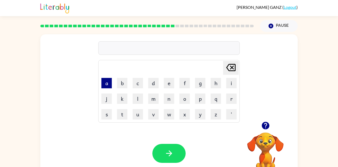
click at [106, 86] on button "a" at bounding box center [106, 83] width 10 height 10
click at [119, 86] on button "b" at bounding box center [122, 83] width 10 height 10
click at [203, 112] on button "y" at bounding box center [200, 114] width 10 height 10
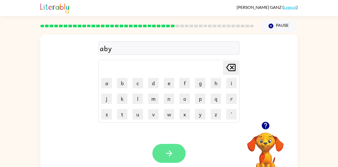
click at [172, 147] on button "button" at bounding box center [168, 153] width 33 height 19
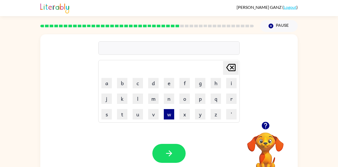
click at [169, 113] on button "w" at bounding box center [169, 114] width 10 height 10
click at [182, 118] on button "x" at bounding box center [185, 114] width 10 height 10
click at [200, 113] on button "y" at bounding box center [200, 114] width 10 height 10
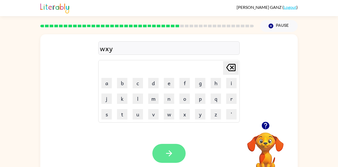
click at [162, 155] on button "button" at bounding box center [168, 153] width 33 height 19
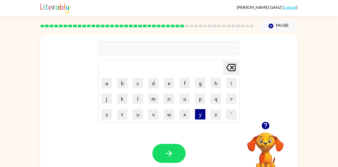
click at [199, 117] on button "y" at bounding box center [200, 114] width 10 height 10
click at [214, 111] on button "z" at bounding box center [216, 114] width 10 height 10
click at [185, 116] on button "x" at bounding box center [185, 114] width 10 height 10
click at [151, 115] on button "v" at bounding box center [153, 114] width 10 height 10
click at [135, 113] on button "u" at bounding box center [138, 114] width 10 height 10
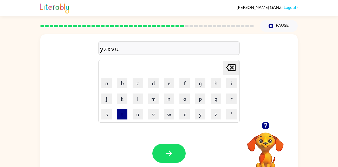
click at [124, 117] on button "t" at bounding box center [122, 114] width 10 height 10
click at [205, 116] on button "y" at bounding box center [200, 114] width 10 height 10
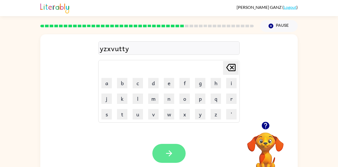
click at [167, 156] on icon "button" at bounding box center [169, 153] width 9 height 9
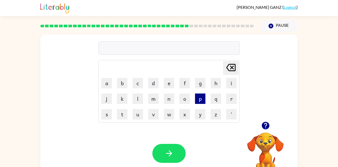
click at [200, 94] on button "p" at bounding box center [200, 99] width 10 height 10
click at [217, 99] on button "q" at bounding box center [216, 99] width 10 height 10
click at [232, 70] on icon "[PERSON_NAME] last character input" at bounding box center [231, 67] width 12 height 12
click at [203, 98] on button "p" at bounding box center [200, 99] width 10 height 10
click at [236, 62] on icon "[PERSON_NAME] last character input" at bounding box center [231, 67] width 12 height 12
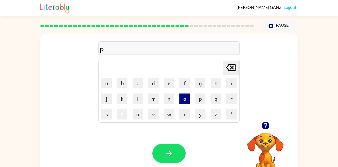
click at [187, 100] on button "o" at bounding box center [185, 99] width 10 height 10
click at [205, 117] on button "y" at bounding box center [200, 114] width 10 height 10
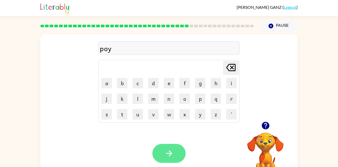
click at [170, 154] on icon "button" at bounding box center [169, 154] width 6 height 6
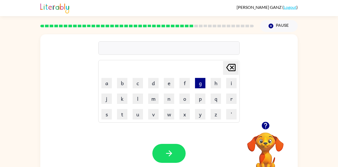
click at [195, 83] on button "g" at bounding box center [200, 83] width 10 height 10
click at [183, 86] on button "f" at bounding box center [185, 83] width 10 height 10
click at [199, 98] on button "p" at bounding box center [200, 99] width 10 height 10
click at [198, 110] on button "y" at bounding box center [200, 114] width 10 height 10
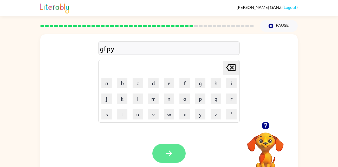
click at [172, 151] on icon "button" at bounding box center [169, 153] width 9 height 9
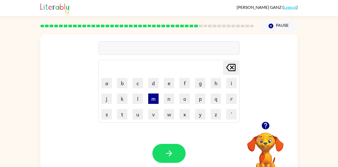
click at [154, 101] on button "m" at bounding box center [153, 99] width 10 height 10
click at [165, 100] on button "n" at bounding box center [169, 99] width 10 height 10
click at [182, 101] on button "o" at bounding box center [185, 99] width 10 height 10
click at [197, 100] on button "p" at bounding box center [200, 99] width 10 height 10
click at [197, 117] on button "y" at bounding box center [200, 114] width 10 height 10
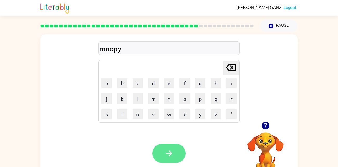
click at [174, 144] on button "button" at bounding box center [168, 153] width 33 height 19
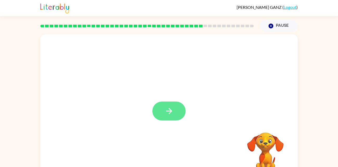
click at [175, 113] on button "button" at bounding box center [168, 111] width 33 height 19
click at [212, 124] on div "Your browser must support playing .mp4 files to use Literably. Please try using…" at bounding box center [169, 108] width 258 height 149
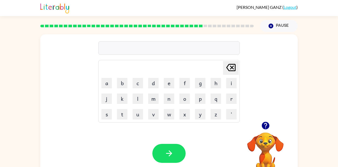
click at [101, 114] on td "s" at bounding box center [106, 114] width 15 height 15
click at [105, 113] on button "s" at bounding box center [106, 114] width 10 height 10
click at [214, 80] on button "h" at bounding box center [216, 83] width 10 height 10
click at [235, 80] on button "i" at bounding box center [231, 83] width 10 height 10
click at [229, 83] on button "i" at bounding box center [231, 83] width 10 height 10
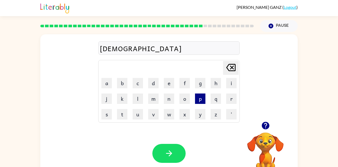
click at [200, 102] on button "p" at bounding box center [200, 99] width 10 height 10
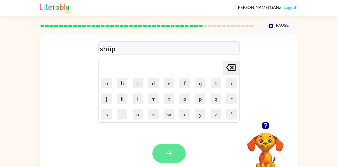
click at [170, 150] on icon "button" at bounding box center [169, 153] width 9 height 9
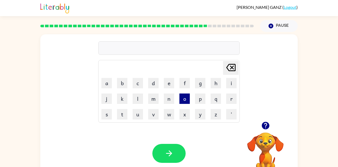
click at [186, 98] on button "o" at bounding box center [185, 99] width 10 height 10
click at [200, 95] on button "p" at bounding box center [200, 99] width 10 height 10
click at [172, 98] on button "n" at bounding box center [169, 99] width 10 height 10
click at [172, 118] on button "w" at bounding box center [169, 114] width 10 height 10
click at [156, 116] on button "v" at bounding box center [153, 114] width 10 height 10
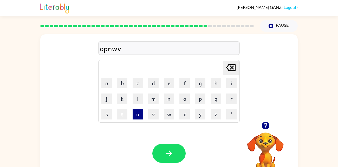
click at [134, 114] on button "u" at bounding box center [138, 114] width 10 height 10
click at [204, 116] on button "y" at bounding box center [200, 114] width 10 height 10
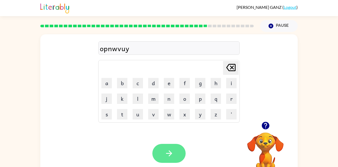
click at [179, 148] on button "button" at bounding box center [168, 153] width 33 height 19
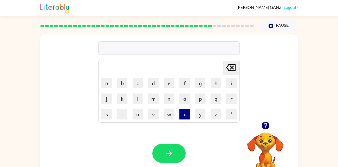
click at [186, 112] on button "x" at bounding box center [185, 114] width 10 height 10
click at [196, 117] on button "y" at bounding box center [200, 114] width 10 height 10
click at [212, 116] on button "z" at bounding box center [216, 114] width 10 height 10
click at [186, 97] on button "o" at bounding box center [185, 99] width 10 height 10
click at [219, 98] on button "q" at bounding box center [216, 99] width 10 height 10
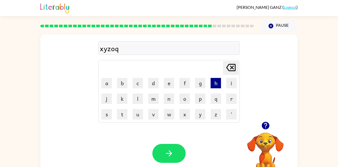
click at [213, 79] on button "h" at bounding box center [216, 83] width 10 height 10
click at [199, 112] on button "y" at bounding box center [200, 114] width 10 height 10
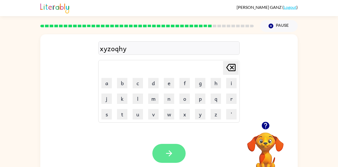
click at [168, 160] on button "button" at bounding box center [168, 153] width 33 height 19
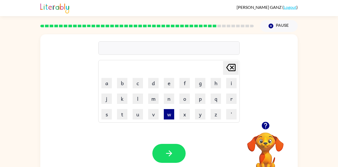
click at [170, 112] on button "w" at bounding box center [169, 114] width 10 height 10
click at [182, 113] on button "x" at bounding box center [185, 114] width 10 height 10
click at [196, 114] on button "y" at bounding box center [200, 114] width 10 height 10
click at [215, 115] on button "z" at bounding box center [216, 114] width 10 height 10
click at [187, 117] on button "x" at bounding box center [185, 114] width 10 height 10
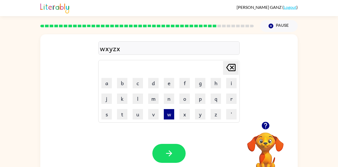
click at [168, 113] on button "w" at bounding box center [169, 114] width 10 height 10
click at [199, 113] on button "y" at bounding box center [200, 114] width 10 height 10
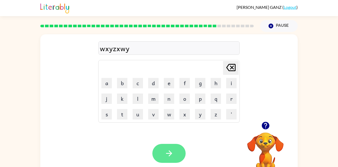
click at [172, 156] on icon "button" at bounding box center [169, 153] width 9 height 9
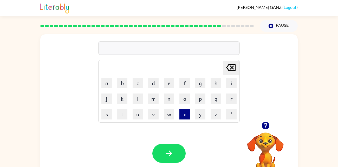
click at [183, 112] on button "x" at bounding box center [185, 114] width 10 height 10
click at [169, 116] on button "w" at bounding box center [169, 114] width 10 height 10
click at [150, 112] on button "v" at bounding box center [153, 114] width 10 height 10
click at [140, 115] on button "u" at bounding box center [138, 114] width 10 height 10
click at [122, 114] on button "t" at bounding box center [122, 114] width 10 height 10
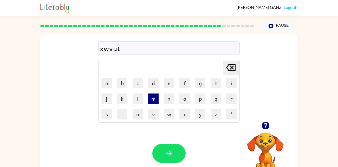
click at [149, 100] on button "m" at bounding box center [153, 99] width 10 height 10
click at [110, 115] on button "s" at bounding box center [106, 114] width 10 height 10
click at [118, 115] on button "t" at bounding box center [122, 114] width 10 height 10
click at [199, 113] on button "y" at bounding box center [200, 114] width 10 height 10
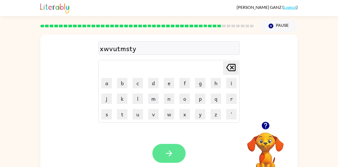
click at [170, 158] on icon "button" at bounding box center [169, 153] width 9 height 9
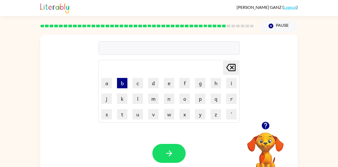
click at [125, 86] on button "b" at bounding box center [122, 83] width 10 height 10
click at [227, 80] on button "i" at bounding box center [231, 83] width 10 height 10
click at [157, 98] on button "m" at bounding box center [153, 99] width 10 height 10
click at [172, 111] on button "w" at bounding box center [169, 114] width 10 height 10
click at [184, 113] on button "x" at bounding box center [185, 114] width 10 height 10
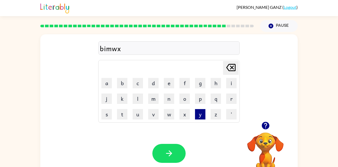
click at [201, 116] on button "y" at bounding box center [200, 114] width 10 height 10
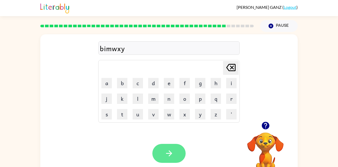
click at [168, 149] on icon "button" at bounding box center [169, 153] width 9 height 9
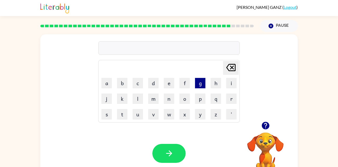
click at [201, 81] on button "g" at bounding box center [200, 83] width 10 height 10
click at [231, 81] on button "i" at bounding box center [231, 83] width 10 height 10
click at [199, 116] on button "y" at bounding box center [200, 114] width 10 height 10
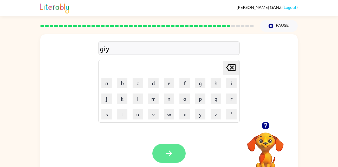
click at [169, 151] on icon "button" at bounding box center [169, 153] width 9 height 9
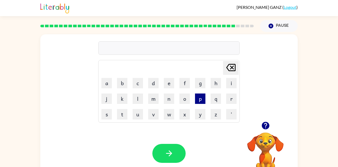
click at [199, 101] on button "p" at bounding box center [200, 99] width 10 height 10
click at [227, 88] on button "i" at bounding box center [231, 83] width 10 height 10
click at [201, 88] on button "g" at bounding box center [200, 83] width 10 height 10
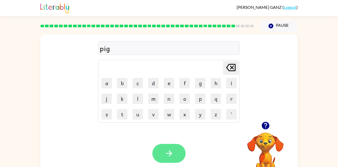
click at [173, 146] on button "button" at bounding box center [168, 153] width 33 height 19
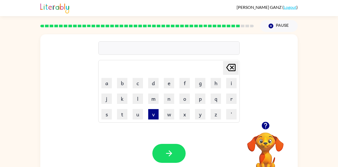
click at [157, 110] on button "v" at bounding box center [153, 114] width 10 height 10
click at [168, 112] on button "w" at bounding box center [169, 114] width 10 height 10
click at [185, 114] on button "x" at bounding box center [185, 114] width 10 height 10
click at [191, 98] on td "o" at bounding box center [184, 98] width 15 height 15
click at [188, 98] on button "o" at bounding box center [185, 99] width 10 height 10
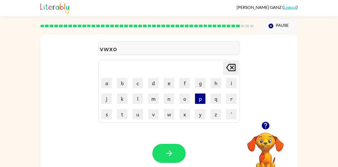
click at [203, 101] on button "p" at bounding box center [200, 99] width 10 height 10
click at [214, 114] on button "z" at bounding box center [216, 114] width 10 height 10
click at [229, 101] on button "r" at bounding box center [231, 99] width 10 height 10
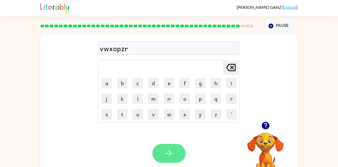
click at [174, 151] on button "button" at bounding box center [168, 153] width 33 height 19
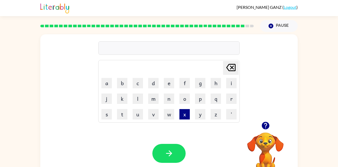
click at [188, 109] on button "x" at bounding box center [185, 114] width 10 height 10
click at [200, 112] on button "y" at bounding box center [200, 114] width 10 height 10
click at [187, 94] on button "o" at bounding box center [185, 99] width 10 height 10
click at [182, 79] on button "f" at bounding box center [185, 83] width 10 height 10
click at [183, 92] on td "o" at bounding box center [184, 98] width 15 height 15
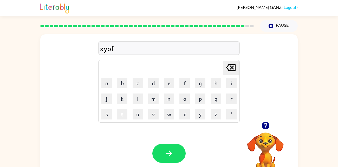
click at [183, 92] on td "o" at bounding box center [184, 98] width 15 height 15
click at [183, 97] on button "o" at bounding box center [185, 99] width 10 height 10
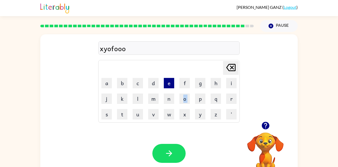
click at [169, 86] on button "e" at bounding box center [169, 83] width 10 height 10
click at [188, 114] on button "x" at bounding box center [185, 114] width 10 height 10
click at [200, 118] on button "y" at bounding box center [200, 114] width 10 height 10
click at [170, 96] on button "n" at bounding box center [169, 99] width 10 height 10
click at [200, 114] on button "y" at bounding box center [200, 114] width 10 height 10
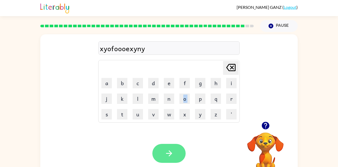
click at [171, 148] on button "button" at bounding box center [168, 153] width 33 height 19
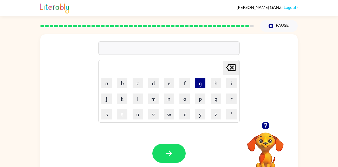
click at [198, 87] on button "g" at bounding box center [200, 83] width 10 height 10
click at [153, 85] on button "d" at bounding box center [153, 83] width 10 height 10
click at [150, 100] on button "m" at bounding box center [153, 99] width 10 height 10
click at [196, 111] on button "y" at bounding box center [200, 114] width 10 height 10
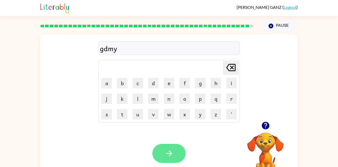
click at [172, 147] on button "button" at bounding box center [168, 153] width 33 height 19
